Goal: Information Seeking & Learning: Learn about a topic

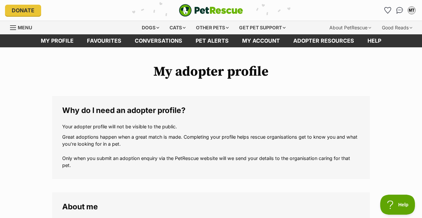
click at [340, 79] on h1 "My adopter profile" at bounding box center [210, 71] width 317 height 15
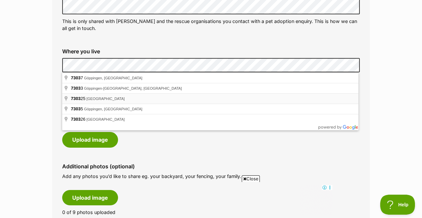
scroll to position [245, 0]
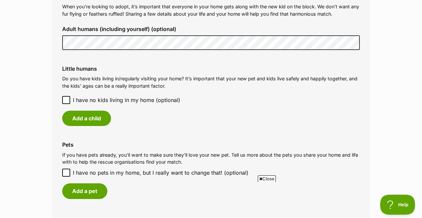
scroll to position [520, 0]
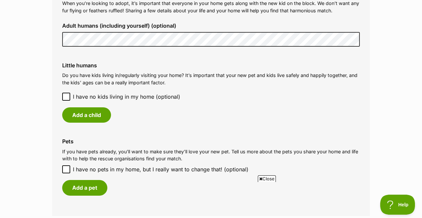
click at [67, 97] on icon at bounding box center [66, 97] width 4 height 3
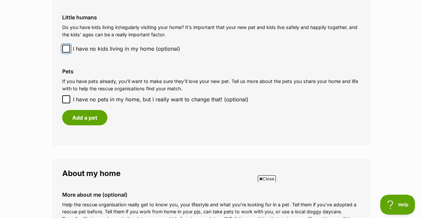
scroll to position [580, 0]
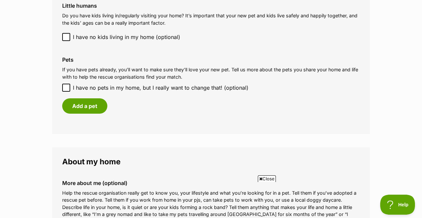
click at [66, 88] on icon at bounding box center [66, 88] width 4 height 3
click at [66, 88] on input "I have no pets in my home, but I really want to change that! (optional)" at bounding box center [66, 88] width 8 height 8
checkbox input "true"
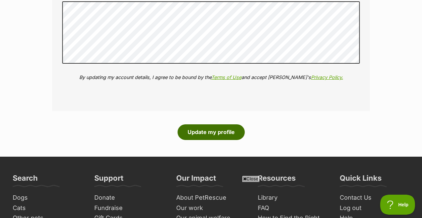
scroll to position [0, 0]
click at [203, 132] on button "Update my profile" at bounding box center [210, 132] width 67 height 15
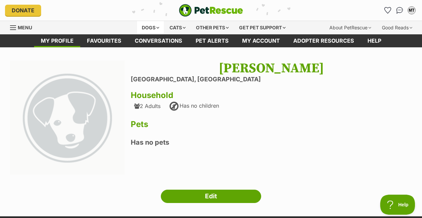
click at [148, 26] on div "Dogs" at bounding box center [150, 27] width 27 height 13
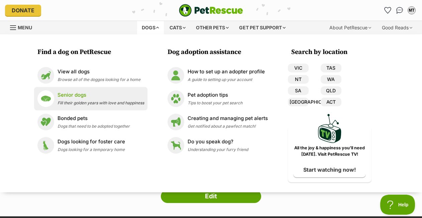
click at [67, 98] on p "Senior dogs" at bounding box center [100, 96] width 87 height 8
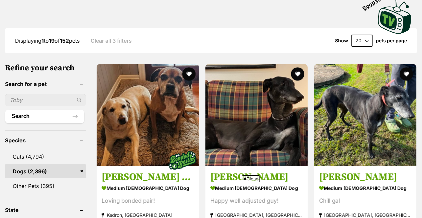
scroll to position [100, 0]
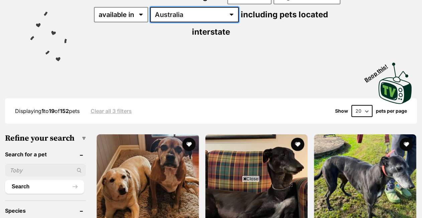
click at [191, 22] on select "Australia ACT NSW NT QLD SA TAS VIC WA" at bounding box center [194, 14] width 89 height 15
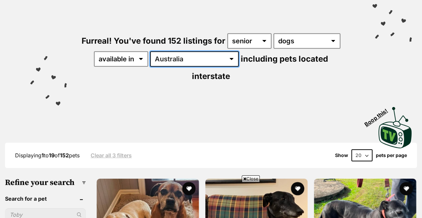
select select "TAS"
click at [151, 51] on select "Australia ACT NSW NT QLD SA TAS VIC WA" at bounding box center [194, 58] width 89 height 15
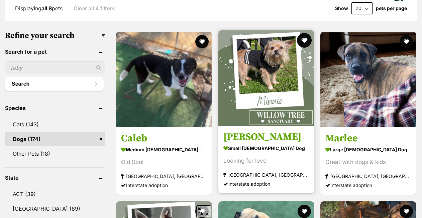
click at [304, 33] on button "favourite" at bounding box center [303, 40] width 15 height 15
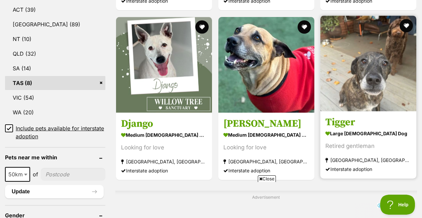
click at [360, 65] on img at bounding box center [368, 64] width 96 height 96
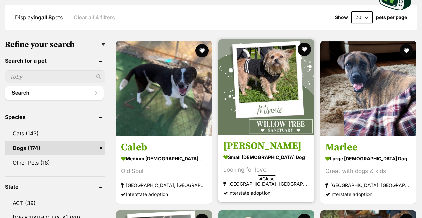
click at [263, 93] on img at bounding box center [266, 87] width 96 height 96
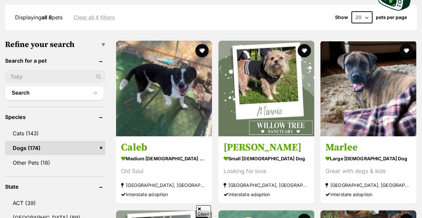
scroll to position [53, 0]
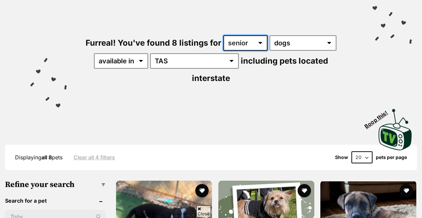
click at [260, 41] on select "any age puppy adult senior" at bounding box center [245, 42] width 44 height 15
select select "any"
click at [223, 35] on select "any age puppy adult senior" at bounding box center [245, 42] width 44 height 15
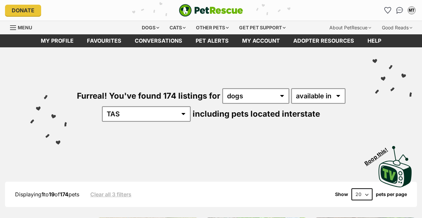
click at [222, 89] on select "any type of pet cats dogs other pets" at bounding box center [255, 96] width 67 height 15
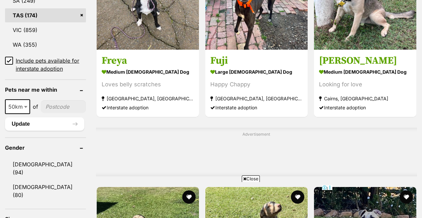
scroll to position [448, 0]
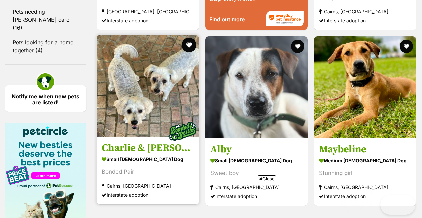
click at [188, 38] on button "favourite" at bounding box center [188, 45] width 15 height 15
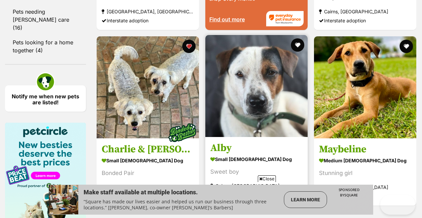
click at [259, 72] on img at bounding box center [256, 86] width 102 height 102
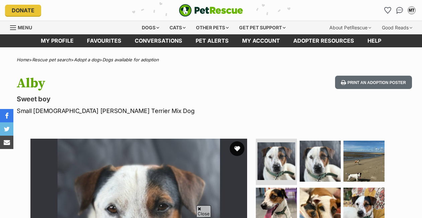
click at [236, 142] on button "favourite" at bounding box center [237, 149] width 15 height 15
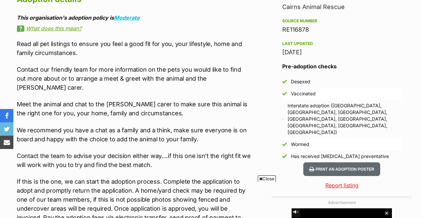
scroll to position [595, 0]
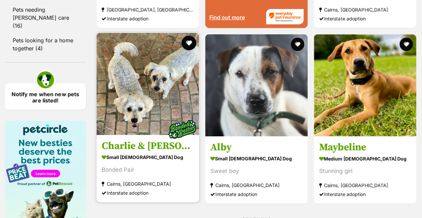
click at [192, 36] on button "favourite" at bounding box center [188, 43] width 15 height 15
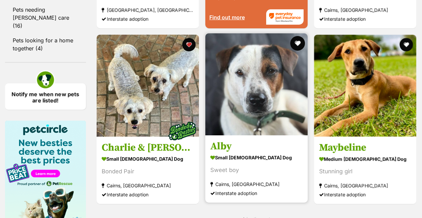
click at [298, 36] on button "favourite" at bounding box center [297, 43] width 15 height 15
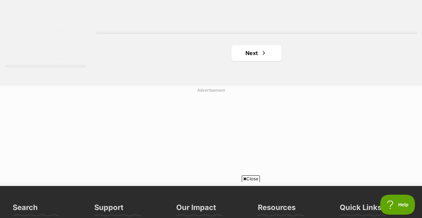
scroll to position [1617, 0]
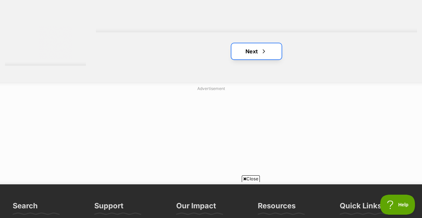
click at [254, 43] on link "Next" at bounding box center [256, 51] width 50 height 16
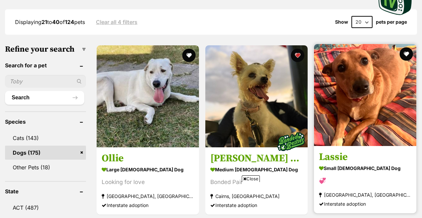
scroll to position [209, 0]
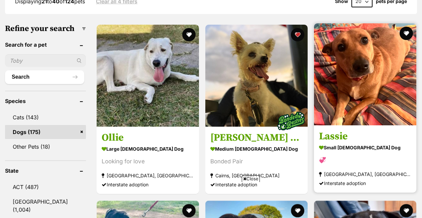
click at [363, 49] on img at bounding box center [365, 74] width 102 height 102
click at [405, 26] on button "favourite" at bounding box center [406, 33] width 15 height 15
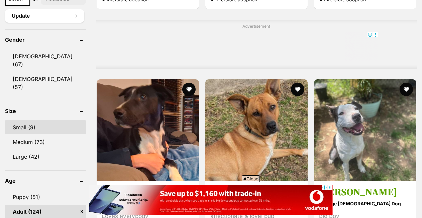
scroll to position [0, 0]
click at [24, 121] on link "Small (9)" at bounding box center [45, 128] width 81 height 14
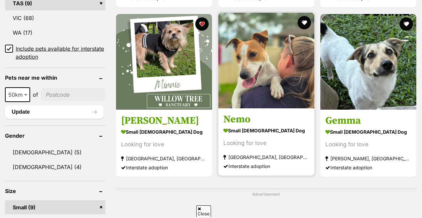
click at [234, 71] on img at bounding box center [266, 61] width 96 height 96
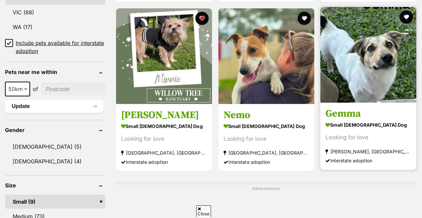
click at [404, 18] on button "favourite" at bounding box center [405, 16] width 13 height 13
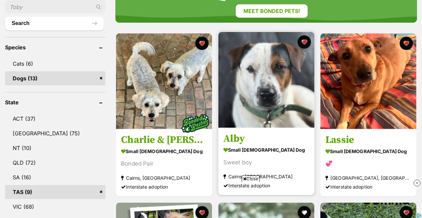
click at [267, 75] on img at bounding box center [266, 80] width 96 height 96
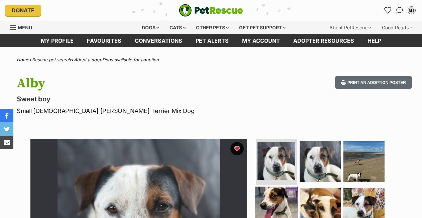
scroll to position [98, 0]
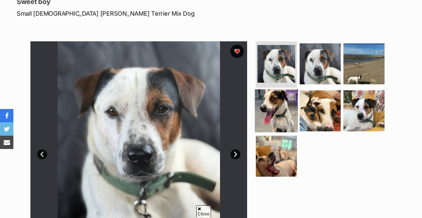
click at [270, 103] on img at bounding box center [276, 111] width 43 height 43
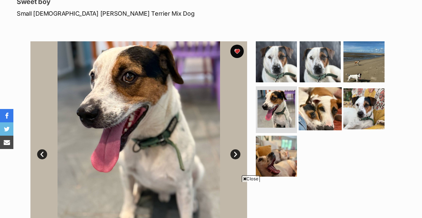
scroll to position [0, 0]
click at [316, 104] on img at bounding box center [319, 109] width 43 height 43
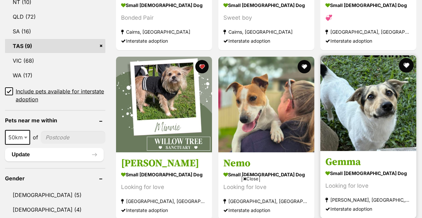
click at [405, 64] on button "favourite" at bounding box center [406, 65] width 15 height 15
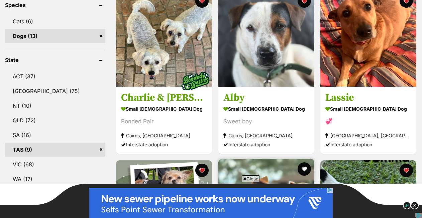
scroll to position [304, 0]
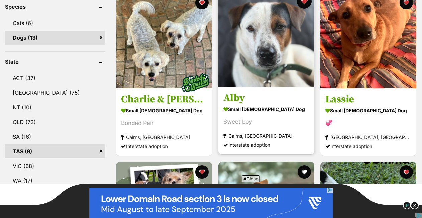
click at [303, 9] on button "favourite" at bounding box center [303, 1] width 15 height 15
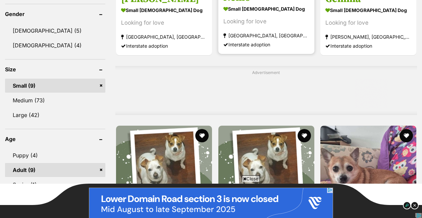
scroll to position [579, 0]
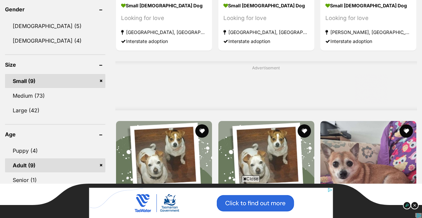
click at [101, 81] on link "Small (9)" at bounding box center [55, 81] width 100 height 14
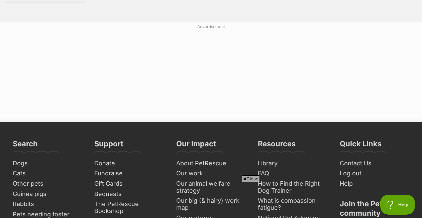
scroll to position [1666, 0]
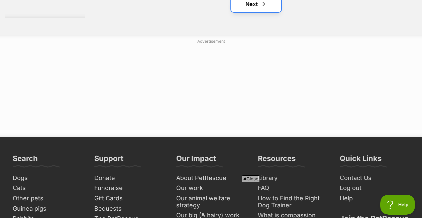
click at [257, 8] on link "Next" at bounding box center [256, 4] width 50 height 16
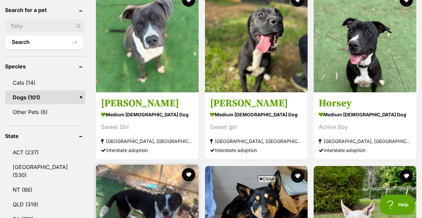
click at [149, 165] on img at bounding box center [147, 216] width 103 height 103
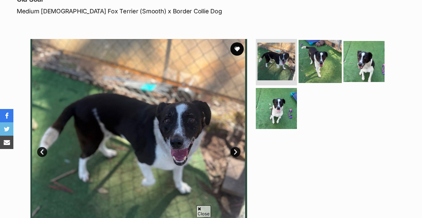
click at [321, 60] on img at bounding box center [319, 61] width 43 height 43
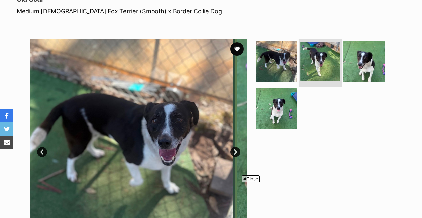
scroll to position [108, 0]
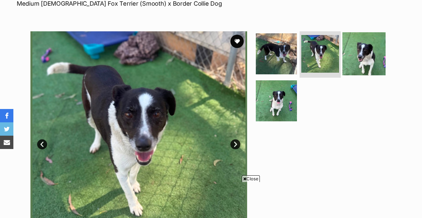
click at [364, 43] on img at bounding box center [363, 53] width 43 height 43
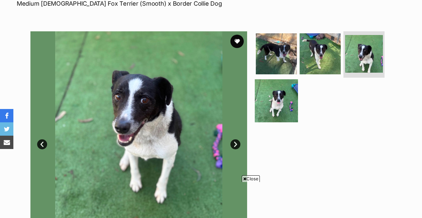
scroll to position [119, 0]
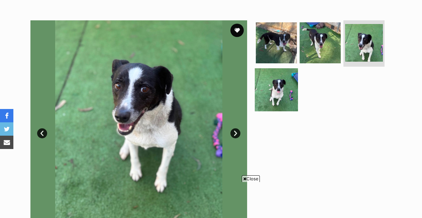
click at [280, 88] on img at bounding box center [276, 89] width 43 height 43
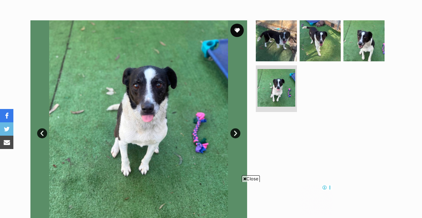
scroll to position [0, 0]
click at [277, 130] on div at bounding box center [322, 128] width 137 height 216
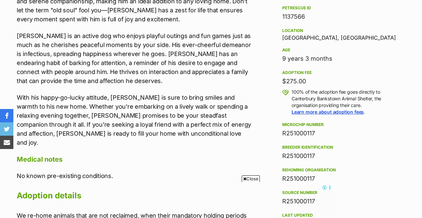
scroll to position [422, 0]
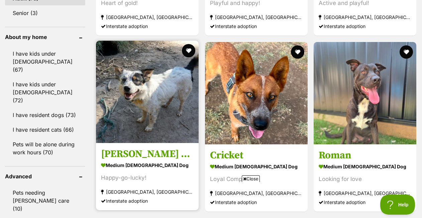
click at [147, 102] on img at bounding box center [147, 92] width 103 height 103
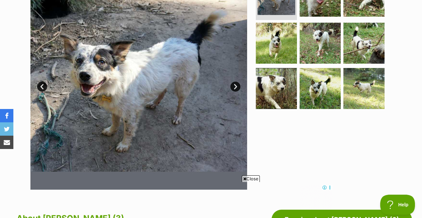
scroll to position [136, 0]
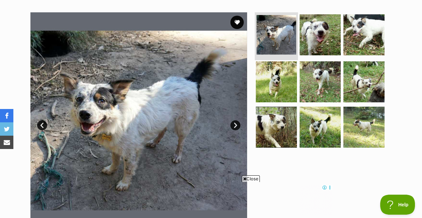
click at [278, 26] on img at bounding box center [276, 35] width 40 height 40
click at [235, 121] on link "Next" at bounding box center [235, 126] width 10 height 10
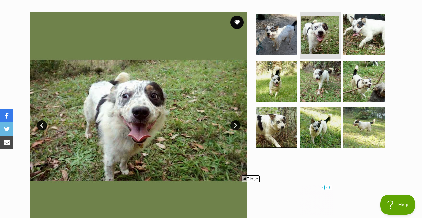
click at [235, 121] on link "Next" at bounding box center [235, 126] width 10 height 10
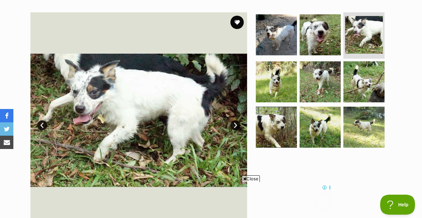
click at [235, 121] on link "Next" at bounding box center [235, 126] width 10 height 10
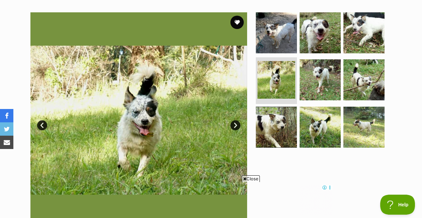
click at [235, 121] on link "Next" at bounding box center [235, 126] width 10 height 10
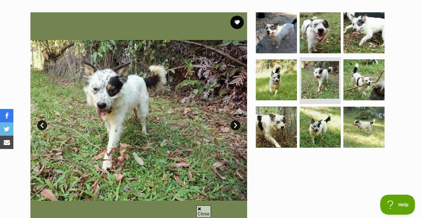
click at [235, 121] on link "Next" at bounding box center [235, 126] width 10 height 10
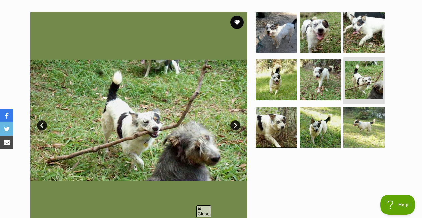
click at [235, 121] on link "Next" at bounding box center [235, 126] width 10 height 10
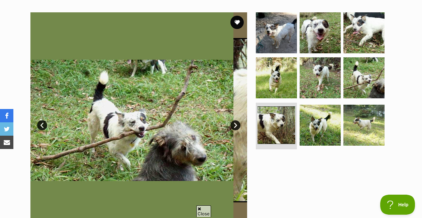
scroll to position [0, 0]
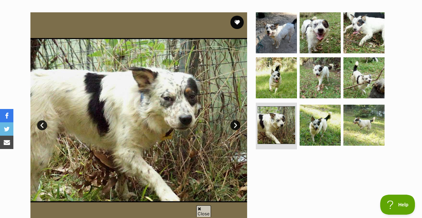
click at [235, 121] on link "Next" at bounding box center [235, 126] width 10 height 10
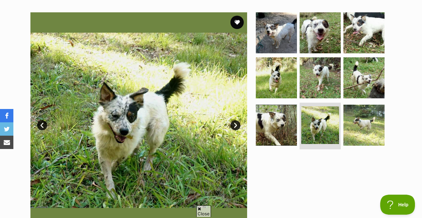
click at [235, 121] on link "Next" at bounding box center [235, 126] width 10 height 10
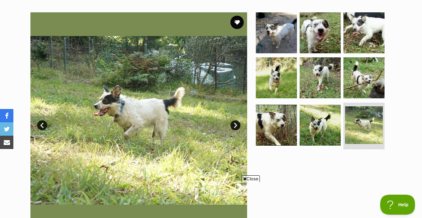
click at [235, 121] on link "Next" at bounding box center [235, 126] width 10 height 10
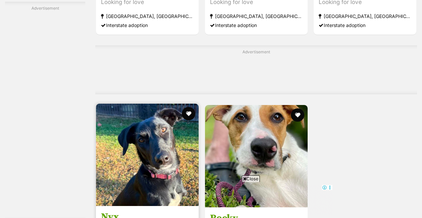
scroll to position [1471, 0]
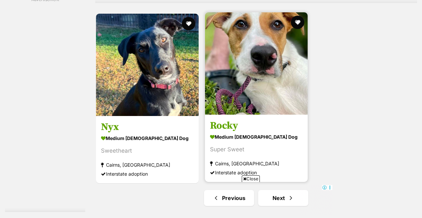
click at [264, 59] on img at bounding box center [256, 63] width 103 height 103
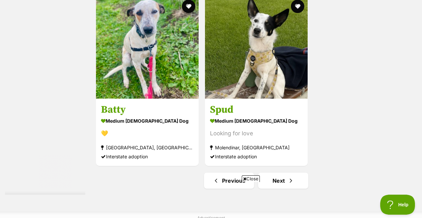
scroll to position [1552, 0]
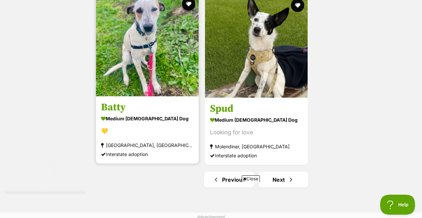
click at [137, 45] on img at bounding box center [147, 45] width 103 height 103
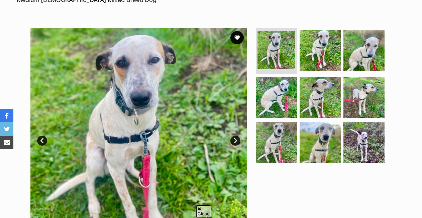
scroll to position [149, 0]
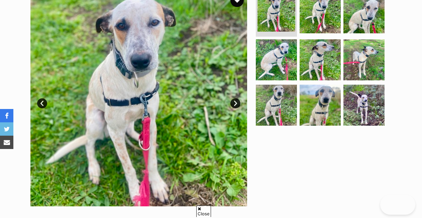
click at [236, 105] on link "Next" at bounding box center [235, 104] width 10 height 10
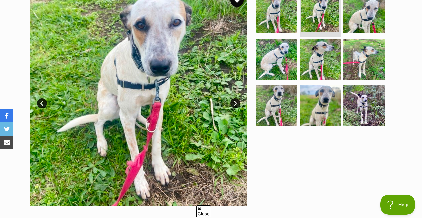
scroll to position [0, 0]
click at [236, 105] on link "Next" at bounding box center [235, 104] width 10 height 10
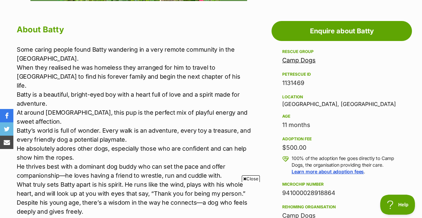
scroll to position [379, 0]
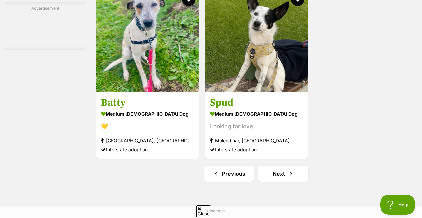
scroll to position [1550, 0]
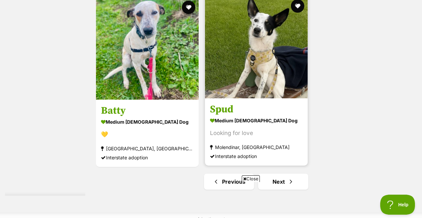
click at [264, 52] on img at bounding box center [256, 47] width 103 height 103
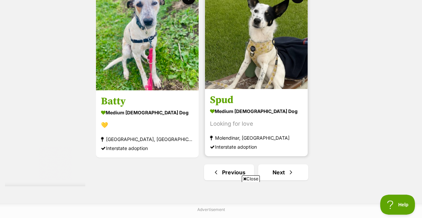
scroll to position [1589, 0]
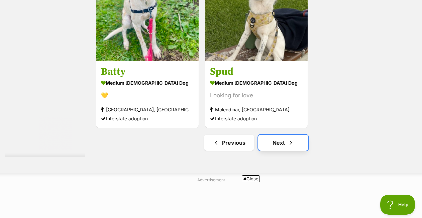
click at [281, 141] on link "Next" at bounding box center [283, 143] width 50 height 16
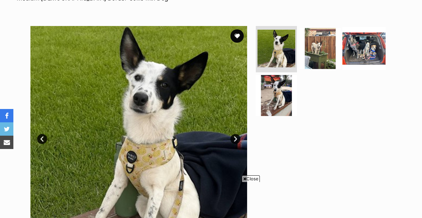
click at [357, 43] on img at bounding box center [363, 48] width 43 height 43
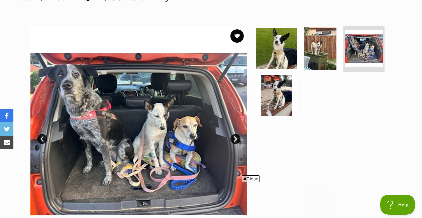
click at [319, 48] on img at bounding box center [319, 48] width 43 height 43
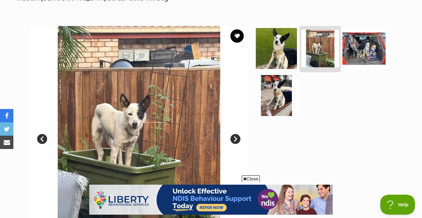
click at [354, 51] on img at bounding box center [363, 48] width 43 height 43
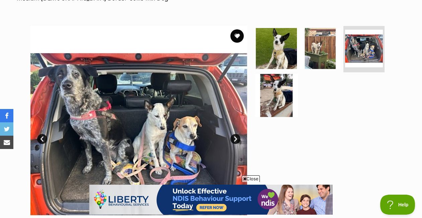
click at [275, 91] on img at bounding box center [276, 95] width 43 height 43
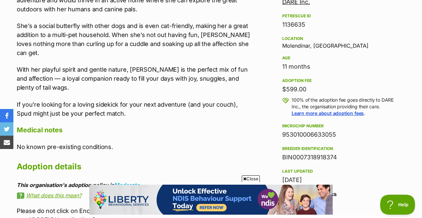
scroll to position [416, 0]
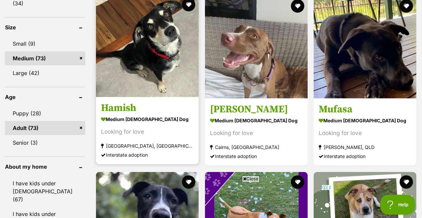
click at [136, 62] on img at bounding box center [147, 46] width 103 height 103
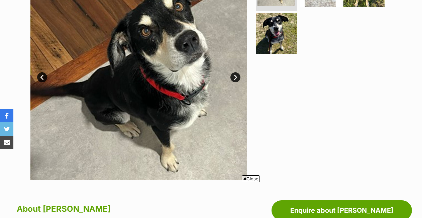
scroll to position [162, 0]
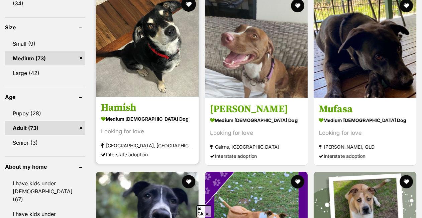
click at [189, 5] on button "favourite" at bounding box center [188, 4] width 15 height 15
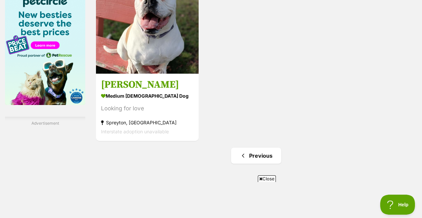
scroll to position [1100, 0]
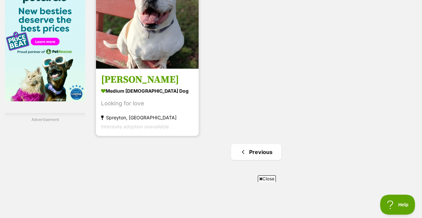
click at [140, 40] on img at bounding box center [147, 17] width 103 height 103
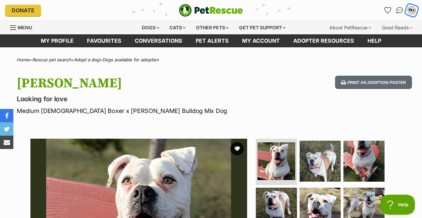
click at [413, 9] on div "MT" at bounding box center [411, 10] width 9 height 9
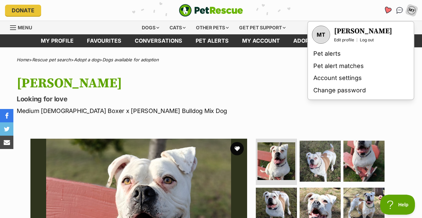
click at [388, 9] on icon "Favourites" at bounding box center [387, 10] width 8 height 8
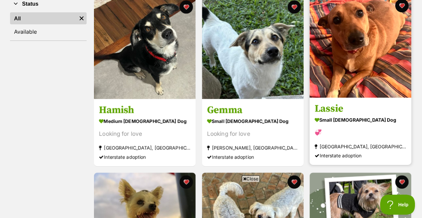
click at [371, 45] on img at bounding box center [360, 47] width 102 height 102
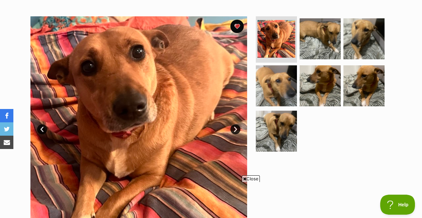
scroll to position [122, 0]
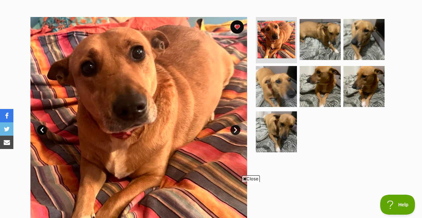
click at [238, 129] on link "Next" at bounding box center [235, 130] width 10 height 10
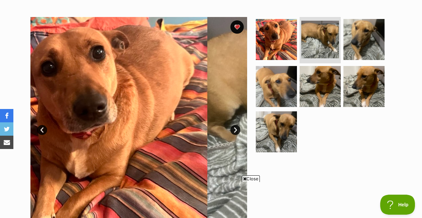
scroll to position [0, 0]
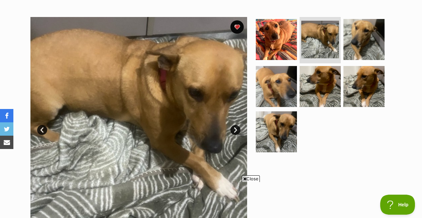
click at [235, 132] on link "Next" at bounding box center [235, 130] width 10 height 10
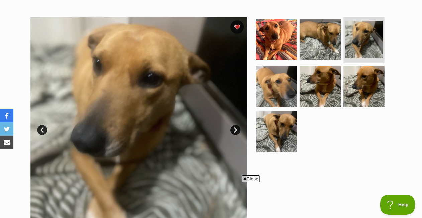
click at [235, 132] on link "Next" at bounding box center [235, 130] width 10 height 10
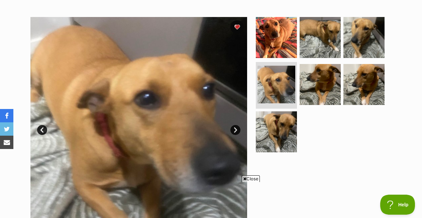
click at [235, 132] on link "Next" at bounding box center [235, 130] width 10 height 10
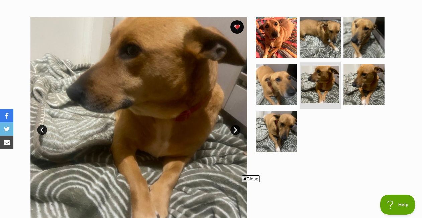
click at [235, 132] on link "Next" at bounding box center [235, 130] width 10 height 10
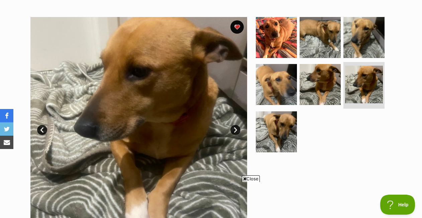
click at [235, 132] on link "Next" at bounding box center [235, 130] width 10 height 10
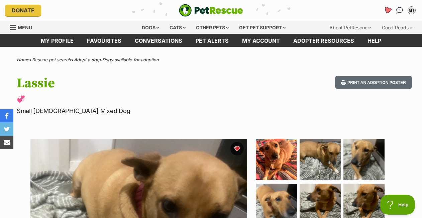
click at [385, 10] on icon "Favourites" at bounding box center [387, 10] width 8 height 8
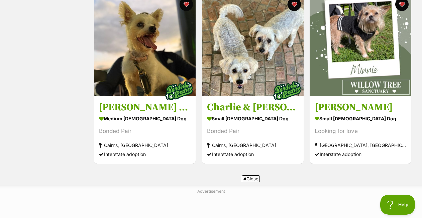
scroll to position [318, 0]
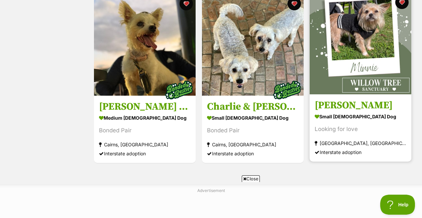
click at [357, 33] on img at bounding box center [360, 44] width 102 height 102
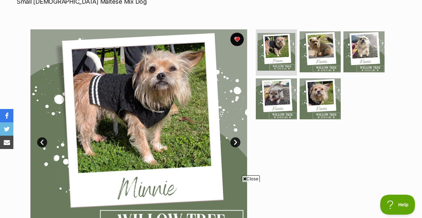
scroll to position [110, 0]
